Goal: Task Accomplishment & Management: Use online tool/utility

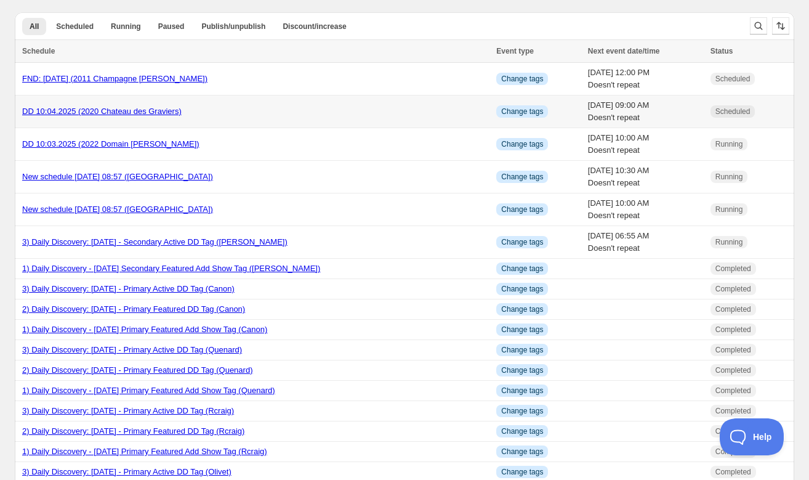
click at [115, 111] on link "DD 10:04.2025 (2020 Chateau des Graviers)" at bounding box center [101, 111] width 159 height 9
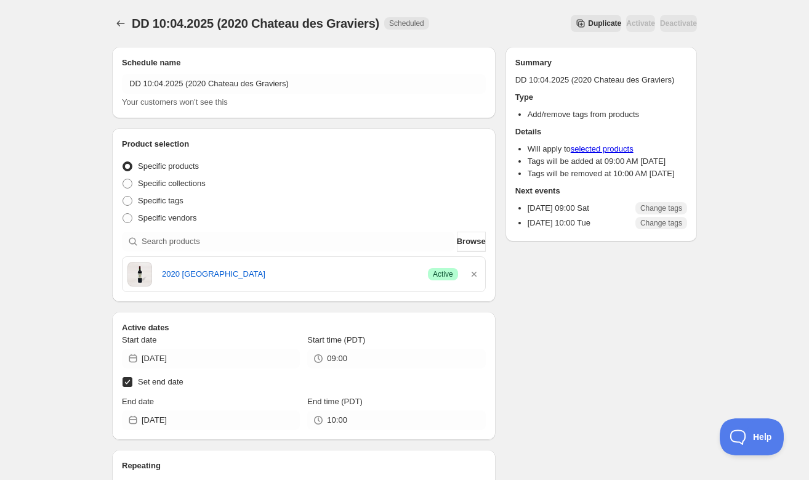
click at [588, 20] on span "Duplicate" at bounding box center [604, 23] width 33 height 10
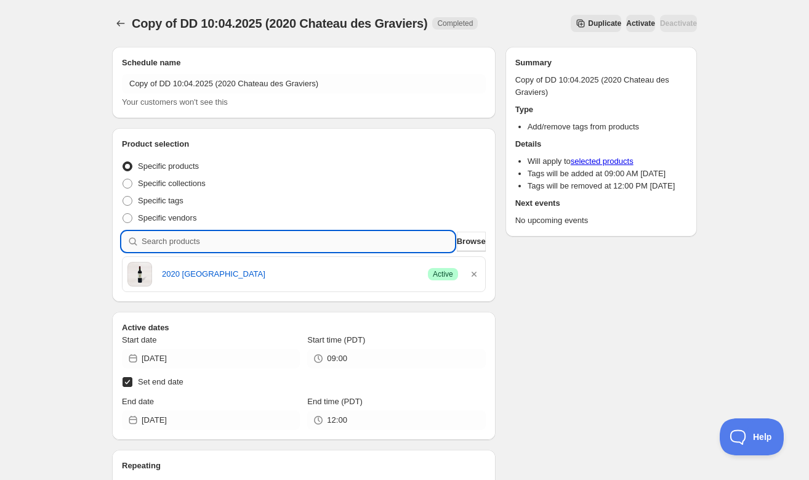
click at [331, 241] on input "search" at bounding box center [298, 242] width 313 height 20
paste input "SOMM2510-PPRA22CNSLT-750"
type input "SOMM2510-PPRA22CNSLT-750"
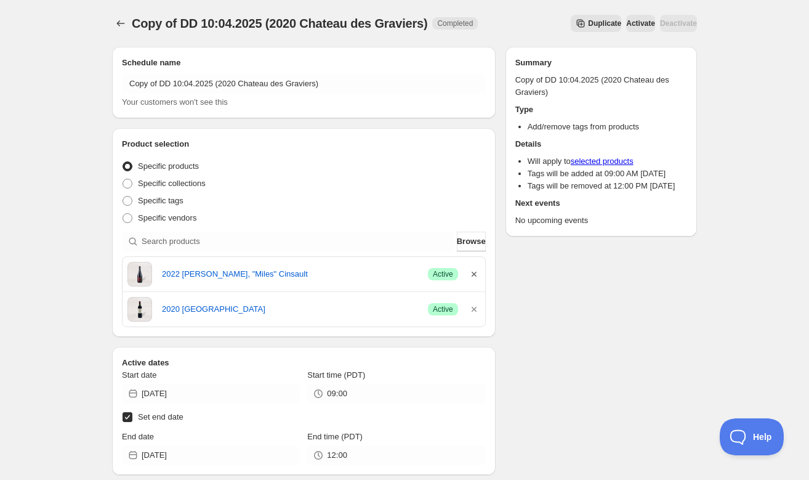
click at [477, 276] on icon "button" at bounding box center [474, 274] width 12 height 12
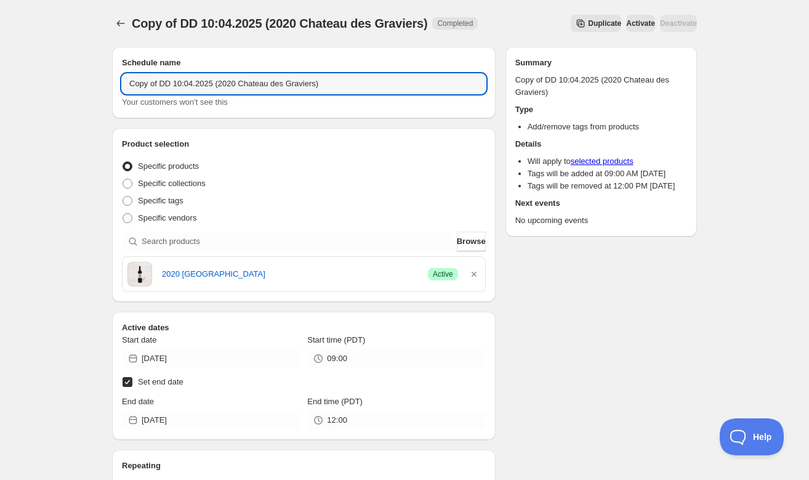
drag, startPoint x: 161, startPoint y: 83, endPoint x: 117, endPoint y: 82, distance: 43.7
click at [118, 83] on div "Schedule name Copy of DD 10:04.2025 (2020 Chateau des Graviers) Your customers …" at bounding box center [304, 82] width 384 height 71
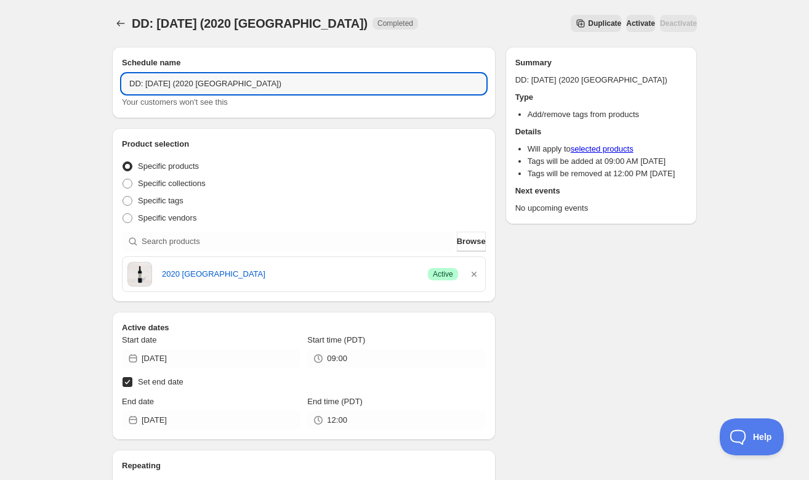
type input "DD: [DATE] (2020 [GEOGRAPHIC_DATA])"
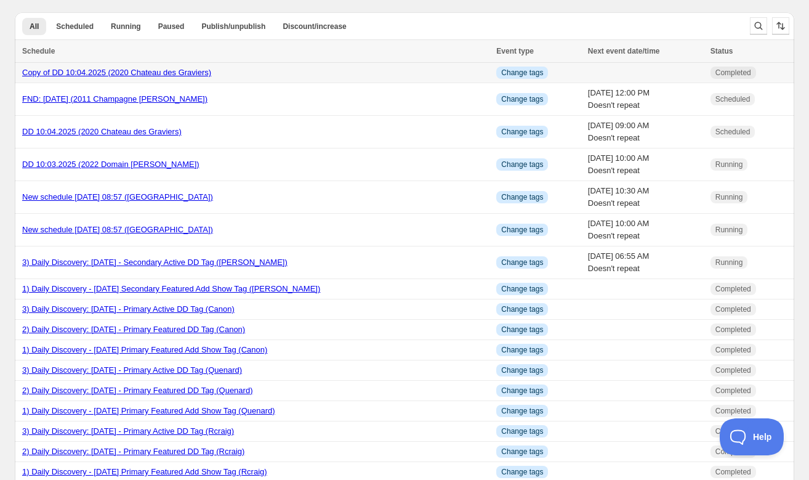
click at [135, 71] on link "Copy of DD 10:04.2025 (2020 Chateau des Graviers)" at bounding box center [116, 72] width 189 height 9
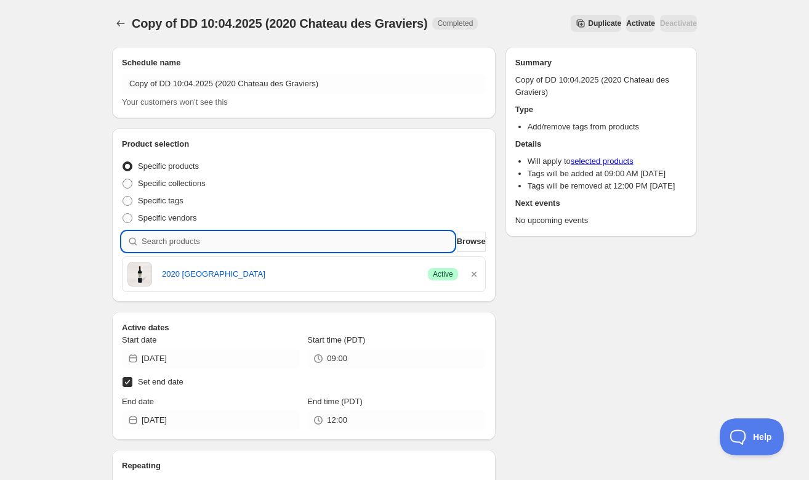
click at [224, 243] on input "search" at bounding box center [298, 242] width 313 height 20
paste input "SOMM2510-PPRA22CNSLT-750"
type input "SOMM2510-PPRA22CNSLT-750"
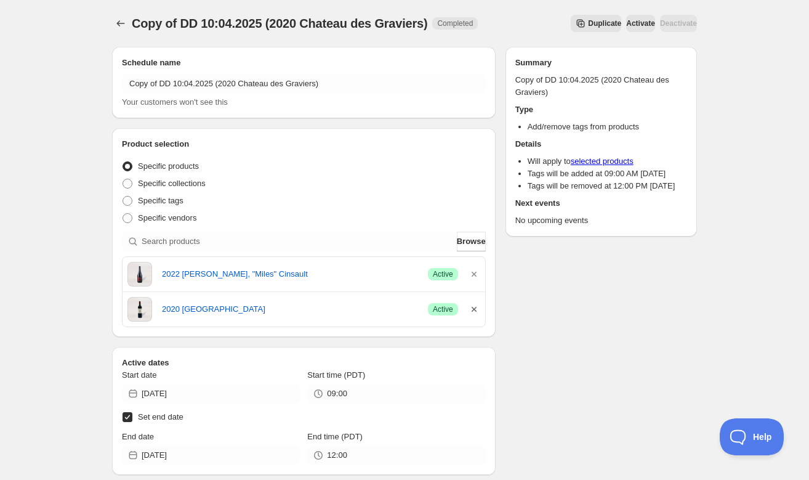
click at [475, 310] on icon "button" at bounding box center [474, 309] width 5 height 5
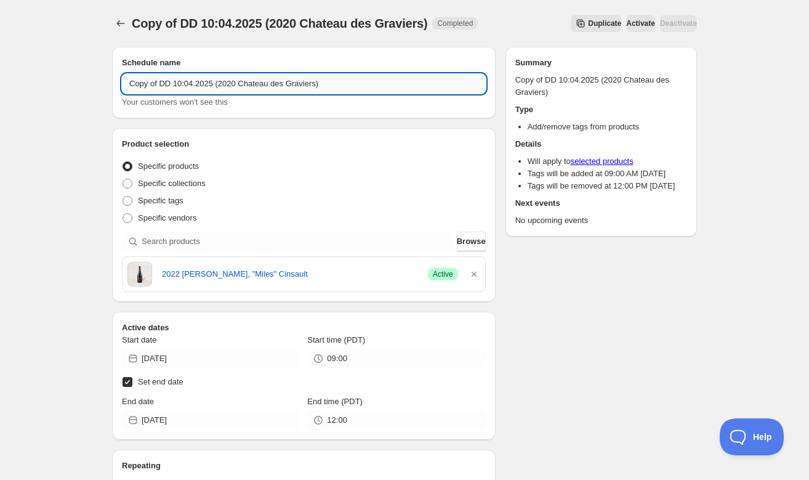
click at [161, 84] on input "Copy of DD 10:04.2025 (2020 Chateau des Graviers)" at bounding box center [304, 84] width 364 height 20
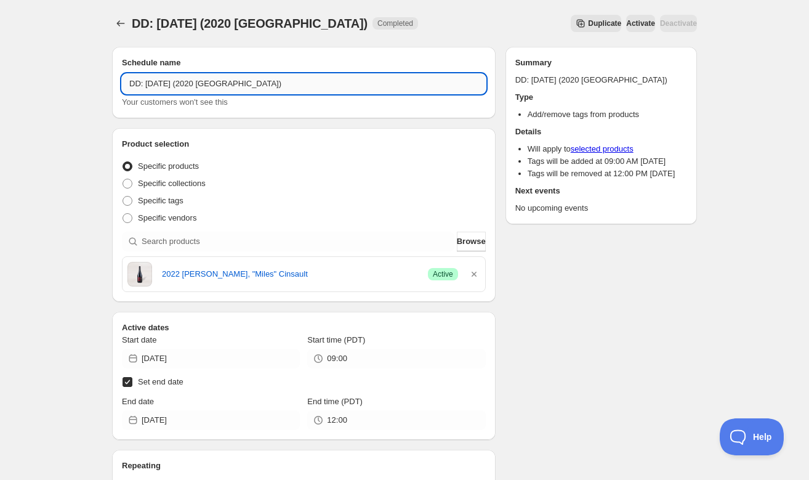
click at [212, 85] on input "DD: [DATE] (2020 [GEOGRAPHIC_DATA])" at bounding box center [304, 84] width 364 height 20
type input "DD: [DATE] (2022 [PERSON_NAME])"
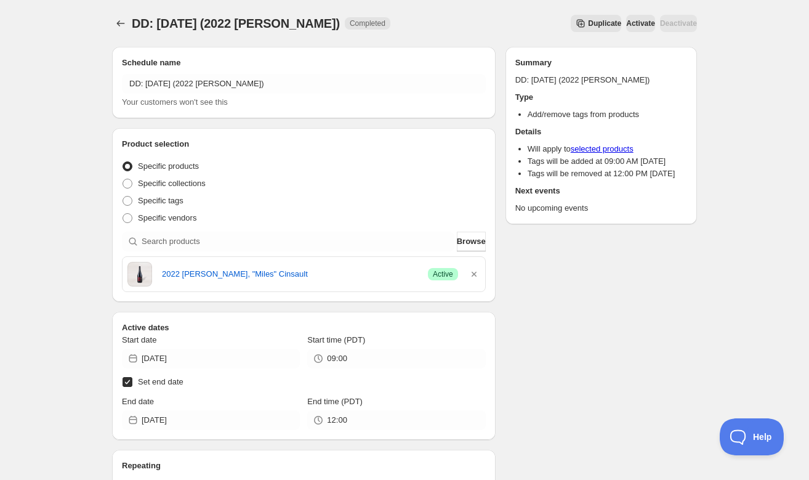
click at [285, 143] on h2 "Product selection" at bounding box center [304, 144] width 364 height 12
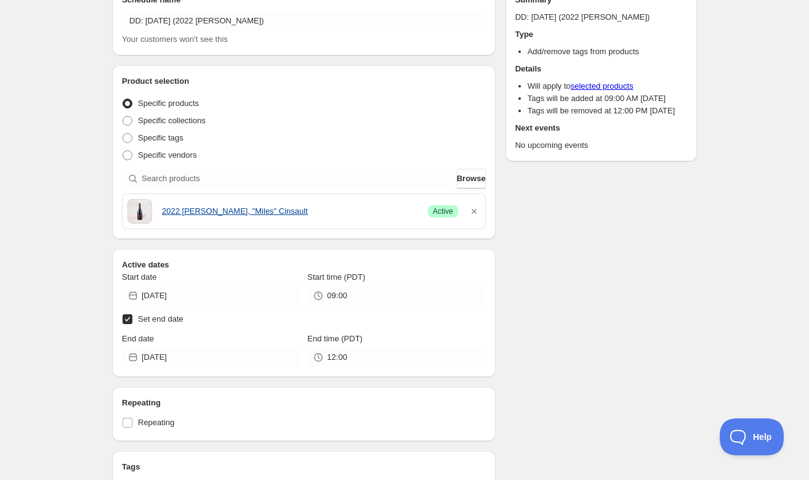
scroll to position [68, 0]
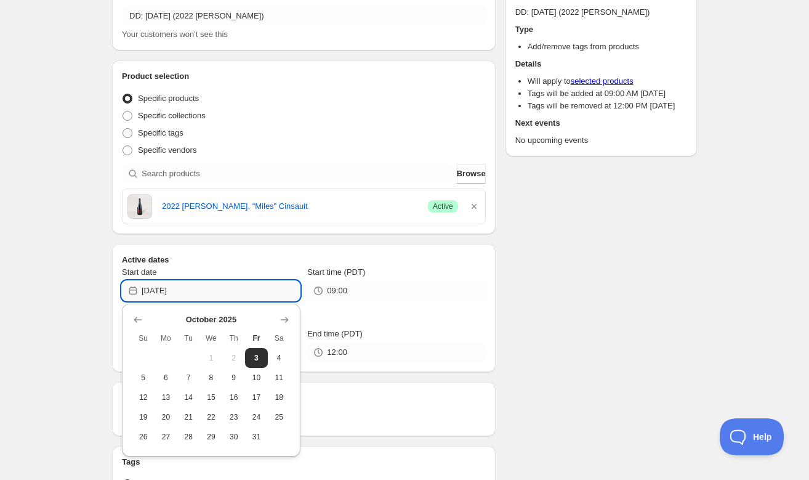
click at [272, 288] on input "[DATE]" at bounding box center [221, 291] width 158 height 20
click at [148, 377] on span "5" at bounding box center [143, 378] width 13 height 10
type input "[DATE]"
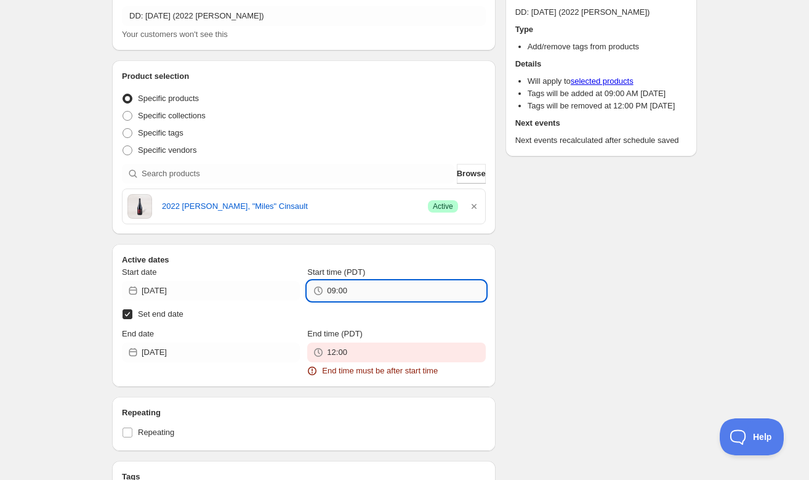
click at [373, 293] on input "09:00" at bounding box center [406, 291] width 158 height 20
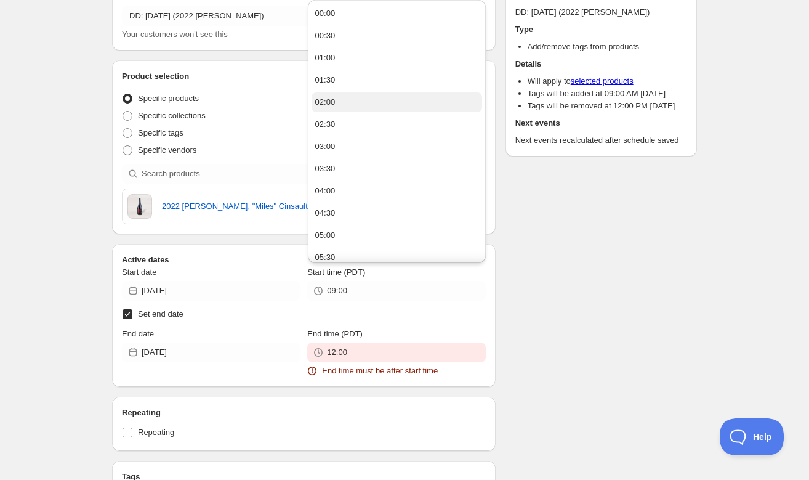
click at [352, 95] on button "02:00" at bounding box center [397, 102] width 171 height 20
type input "02:00"
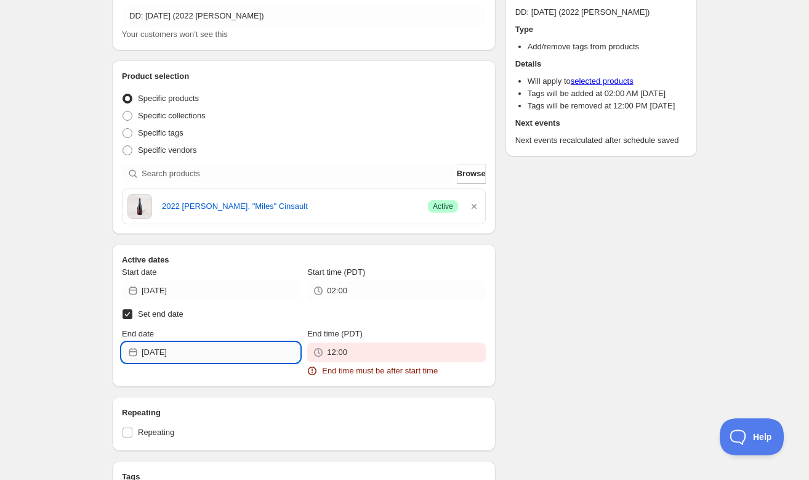
click at [259, 355] on input "[DATE]" at bounding box center [221, 352] width 158 height 20
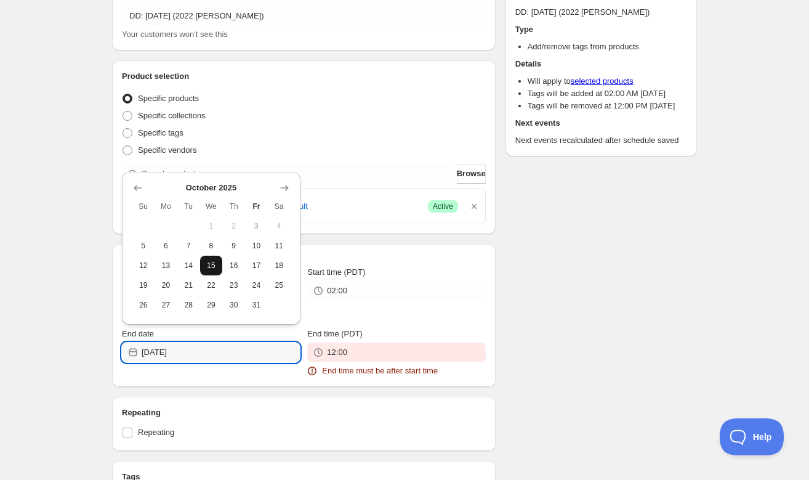
click at [214, 265] on span "15" at bounding box center [211, 265] width 13 height 10
type input "[DATE]"
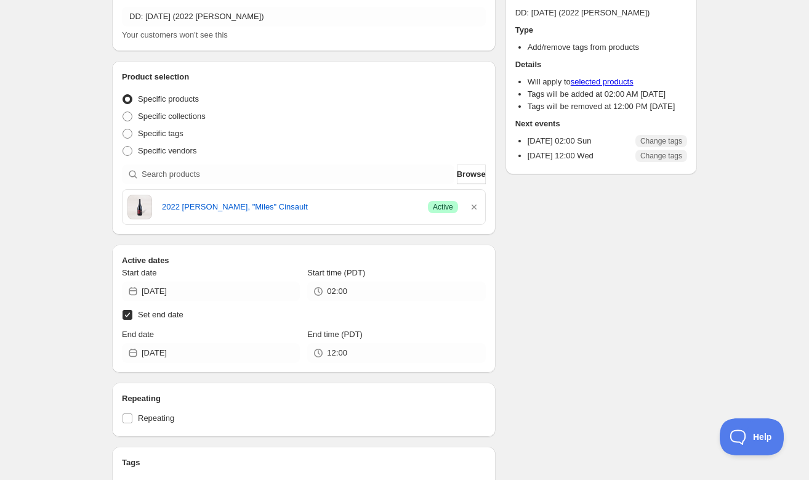
scroll to position [0, 0]
